Goal: Transaction & Acquisition: Book appointment/travel/reservation

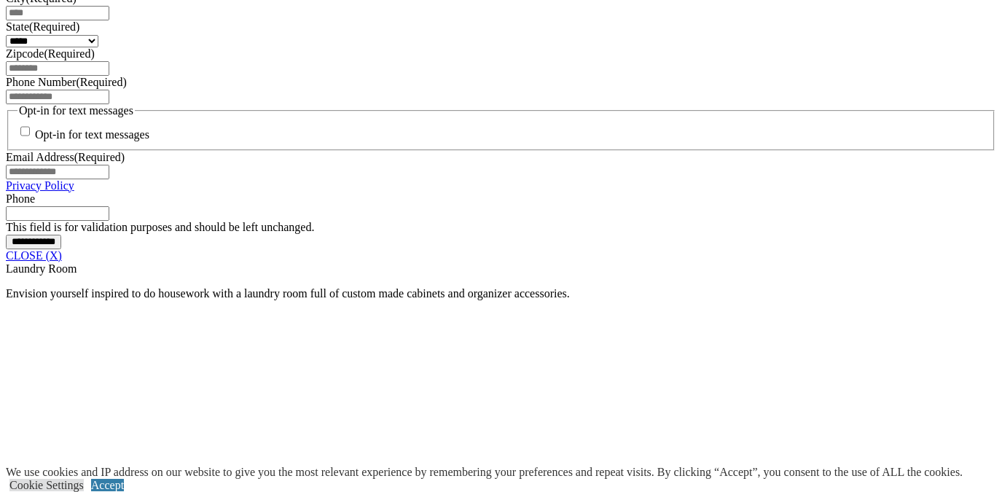
scroll to position [1112, 0]
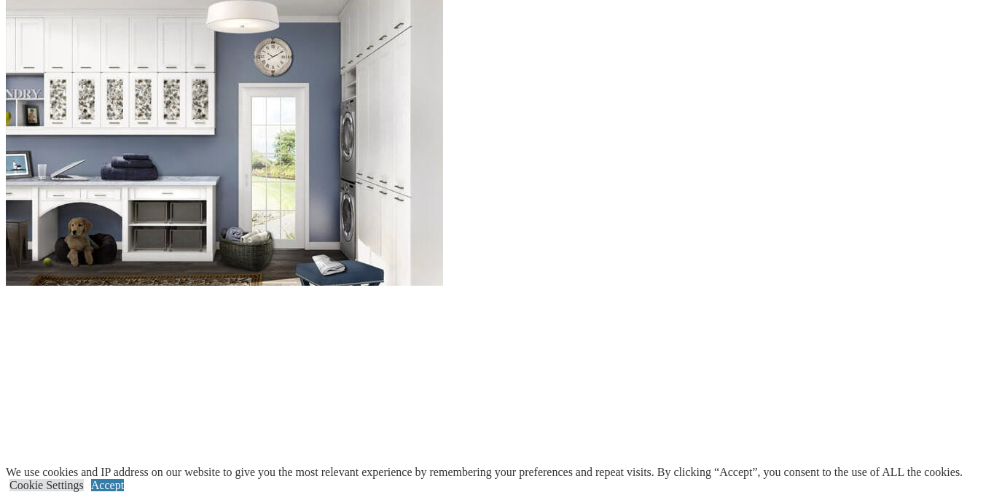
scroll to position [1413, 0]
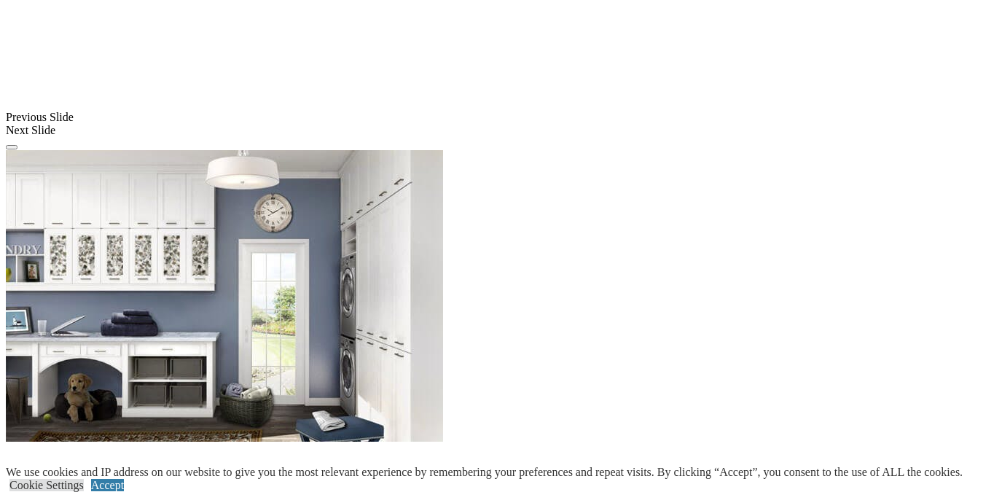
scroll to position [1094, 0]
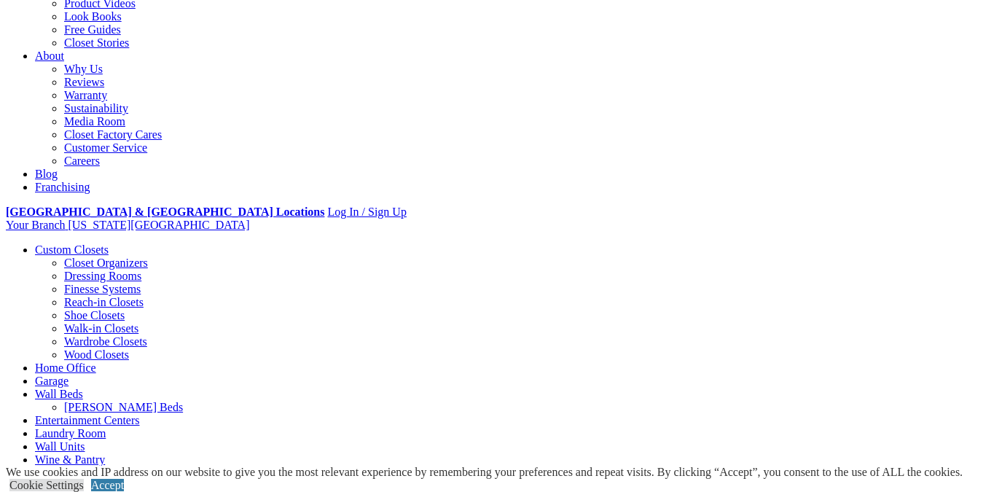
scroll to position [299, 0]
